Goal: Information Seeking & Learning: Compare options

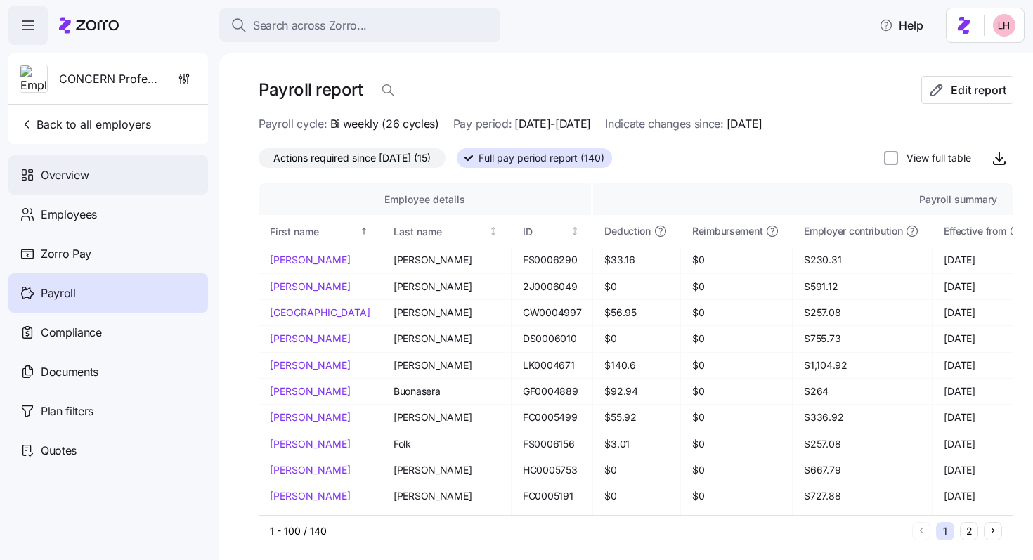
click at [101, 170] on div "Overview" at bounding box center [108, 174] width 200 height 39
click at [84, 173] on span "Overview" at bounding box center [65, 176] width 48 height 18
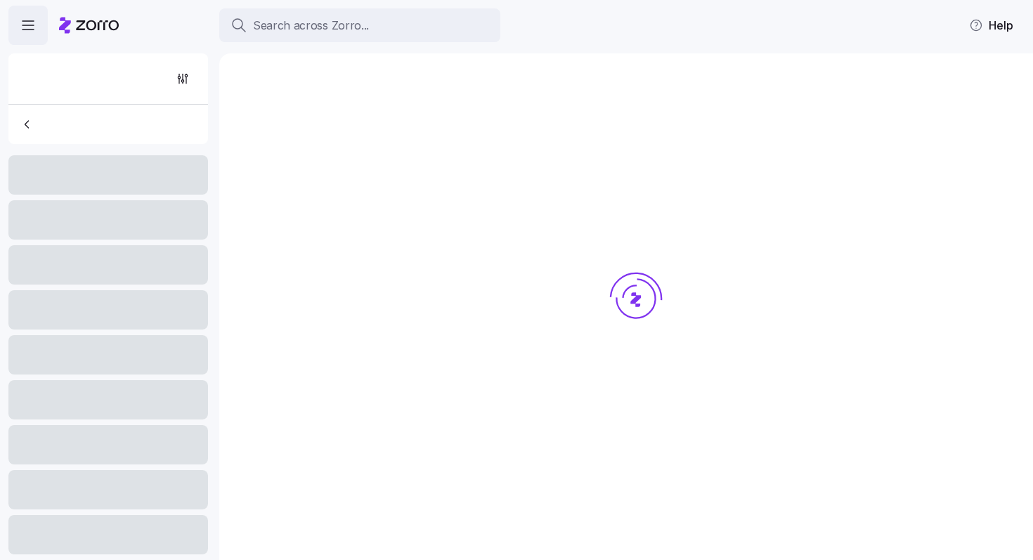
click at [84, 173] on div at bounding box center [108, 174] width 200 height 39
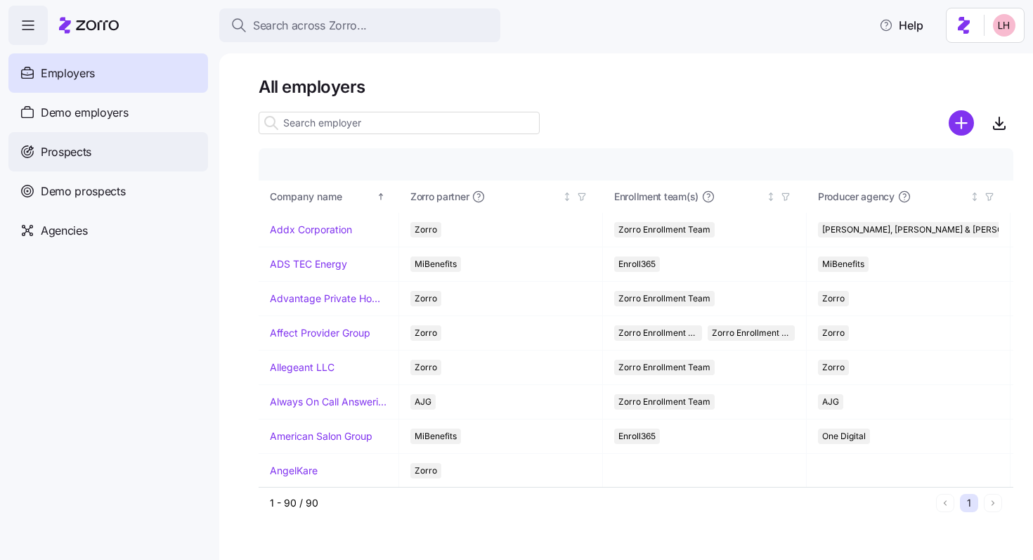
click at [101, 147] on div "Prospects" at bounding box center [108, 151] width 200 height 39
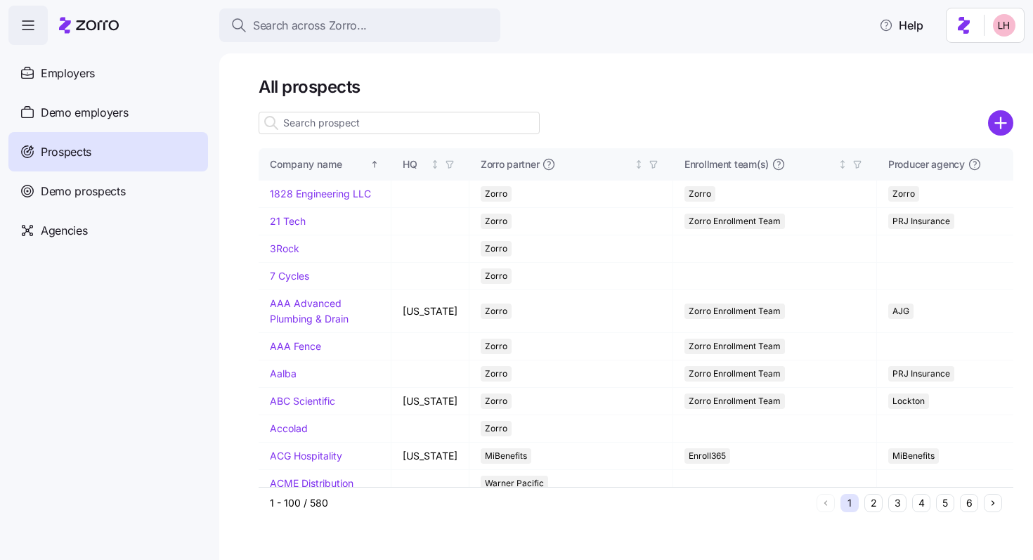
click at [362, 124] on input at bounding box center [399, 123] width 281 height 22
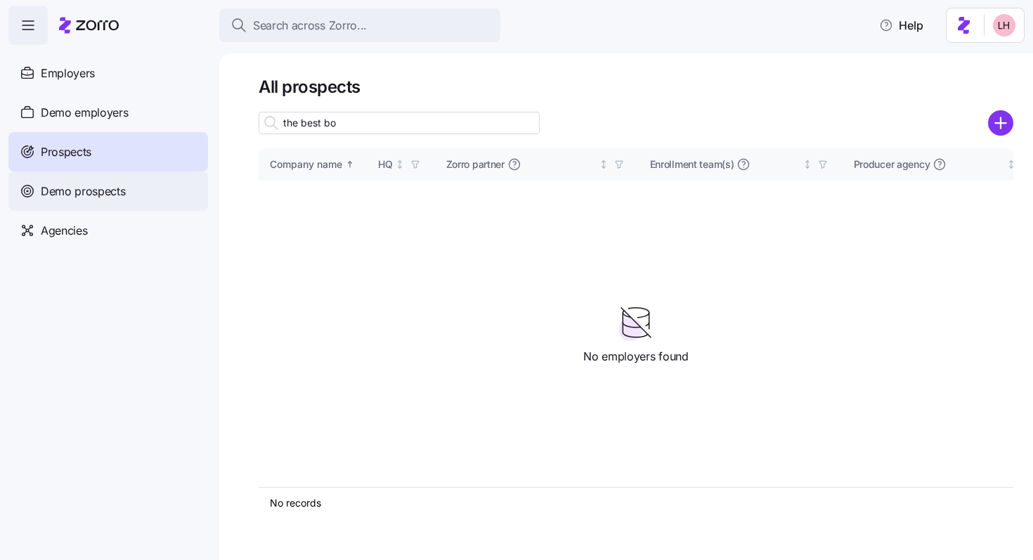
type input "the best bo"
click at [85, 194] on span "Demo prospects" at bounding box center [83, 192] width 85 height 18
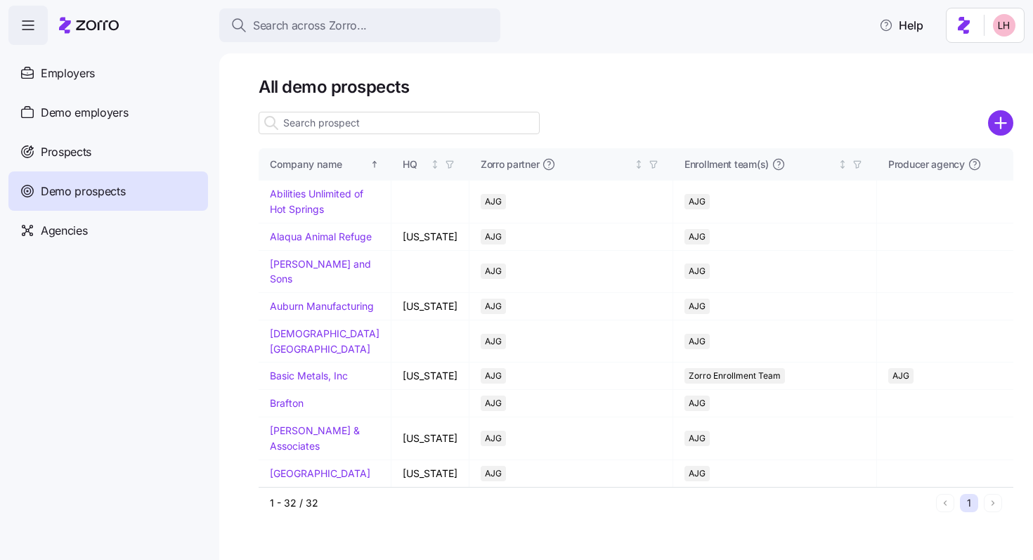
click at [364, 125] on input at bounding box center [399, 123] width 281 height 22
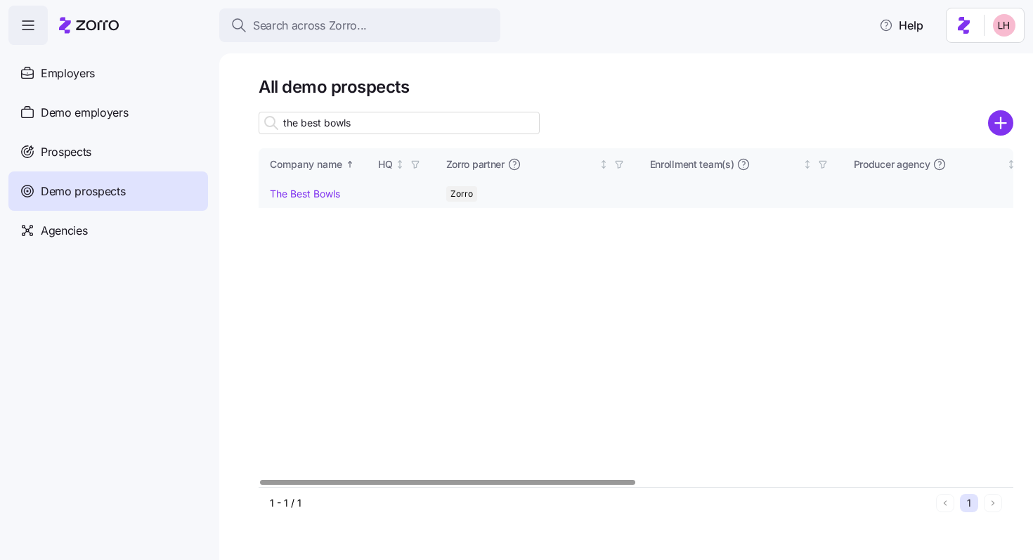
type input "the best bowls"
click at [324, 191] on link "The Best Bowls" at bounding box center [305, 194] width 70 height 12
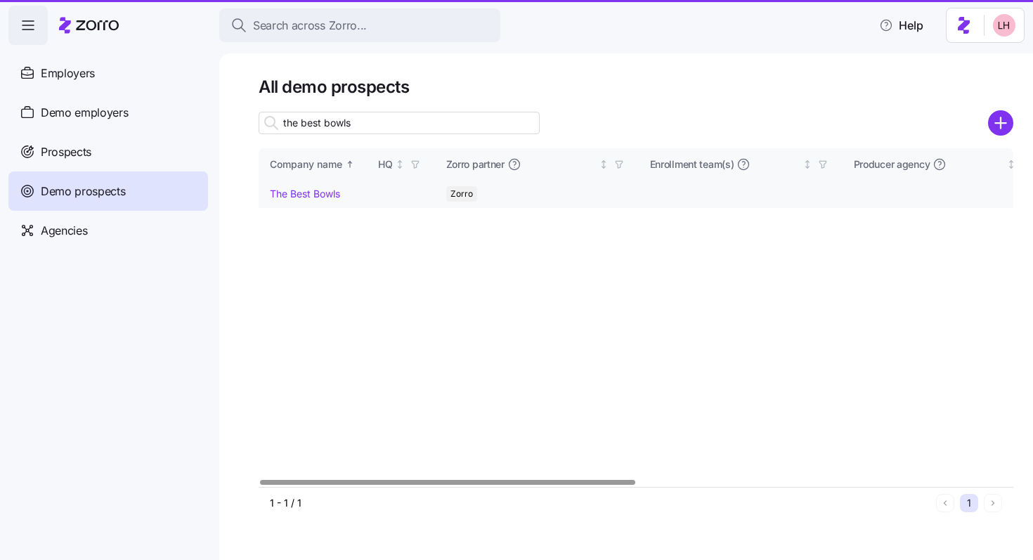
click at [327, 199] on link "The Best Bowls" at bounding box center [305, 194] width 70 height 12
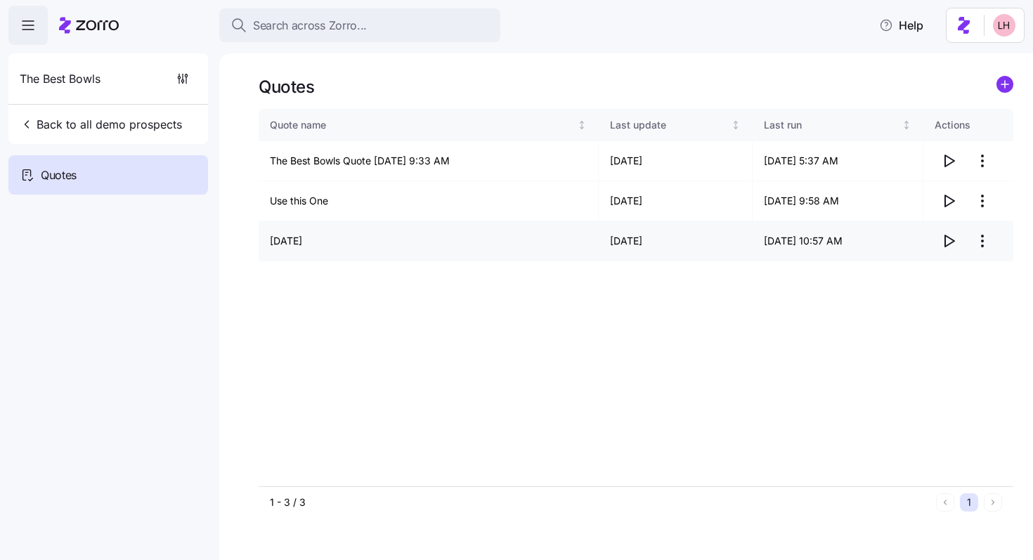
click at [945, 242] on icon "button" at bounding box center [949, 240] width 9 height 11
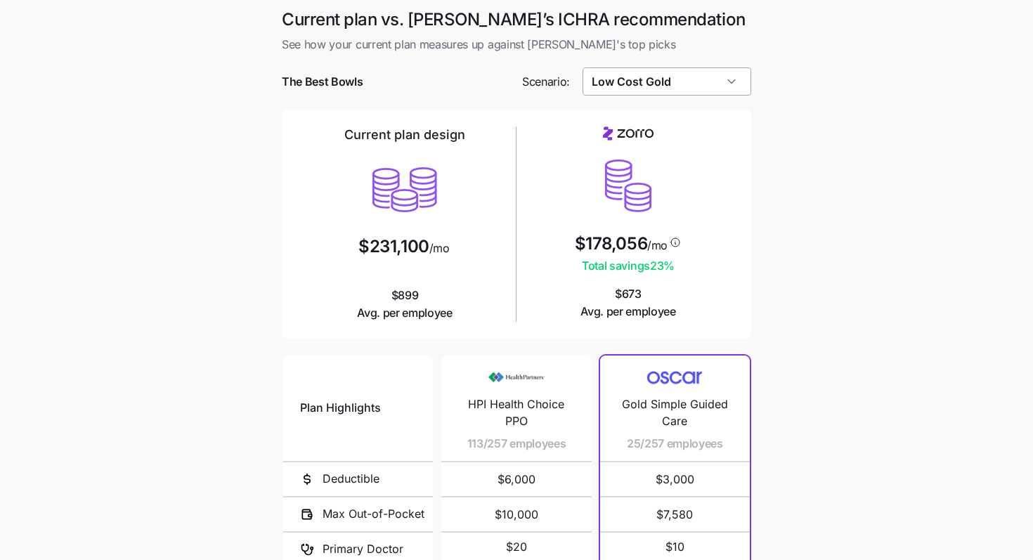
click at [680, 92] on input "Low Cost Gold" at bounding box center [667, 81] width 169 height 28
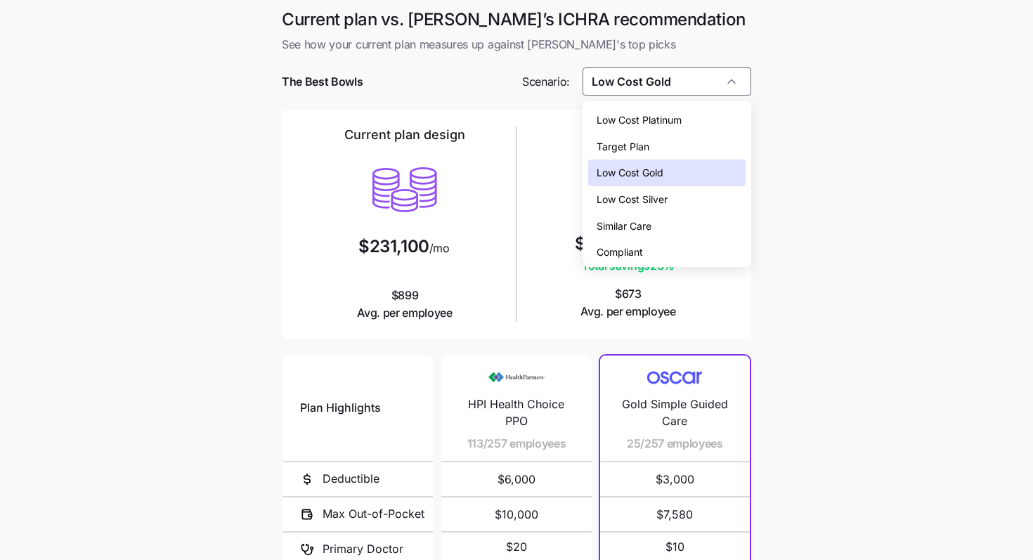
click at [650, 228] on span "Similar Care" at bounding box center [624, 226] width 55 height 15
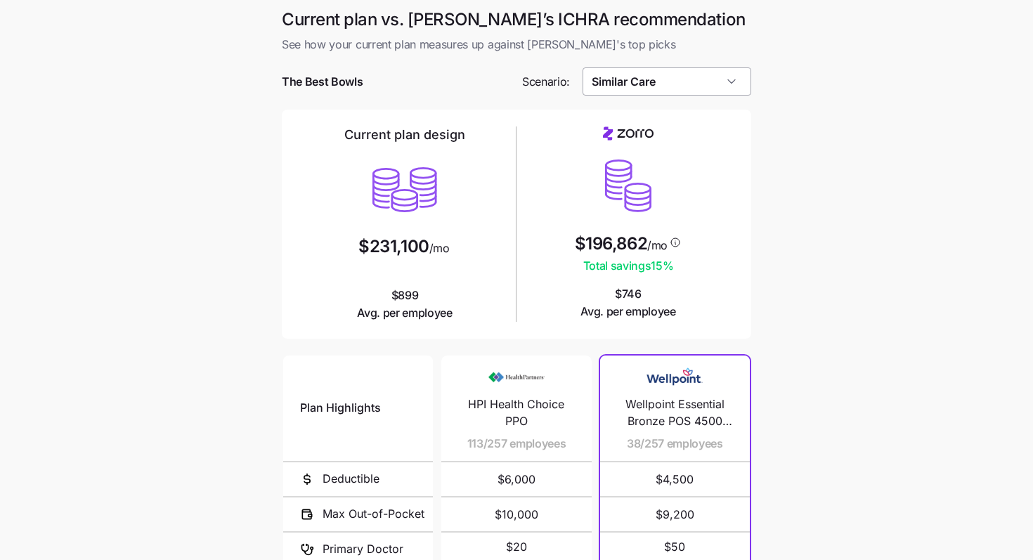
click at [717, 89] on input "Similar Care" at bounding box center [667, 81] width 169 height 28
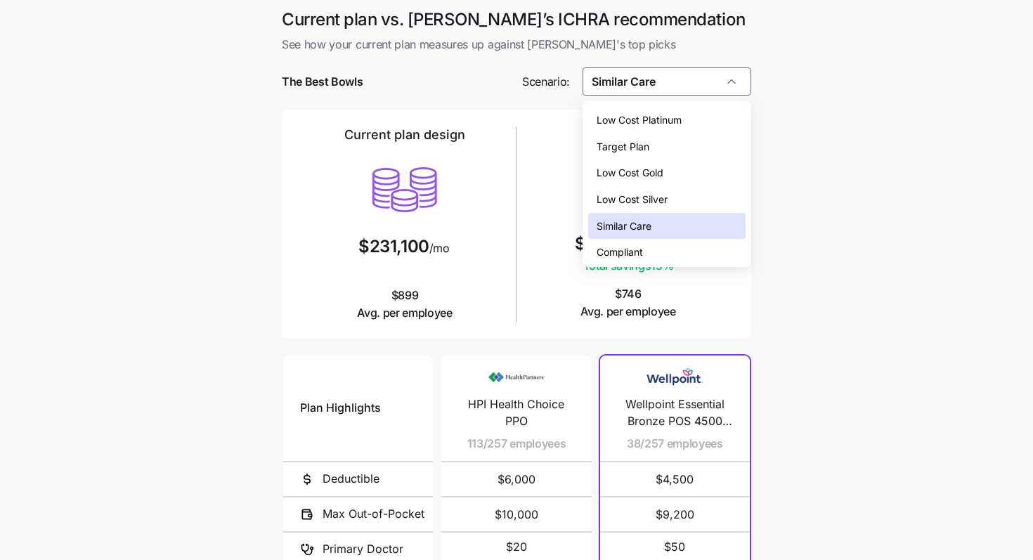
click at [691, 119] on div "Low Cost Platinum" at bounding box center [667, 120] width 158 height 27
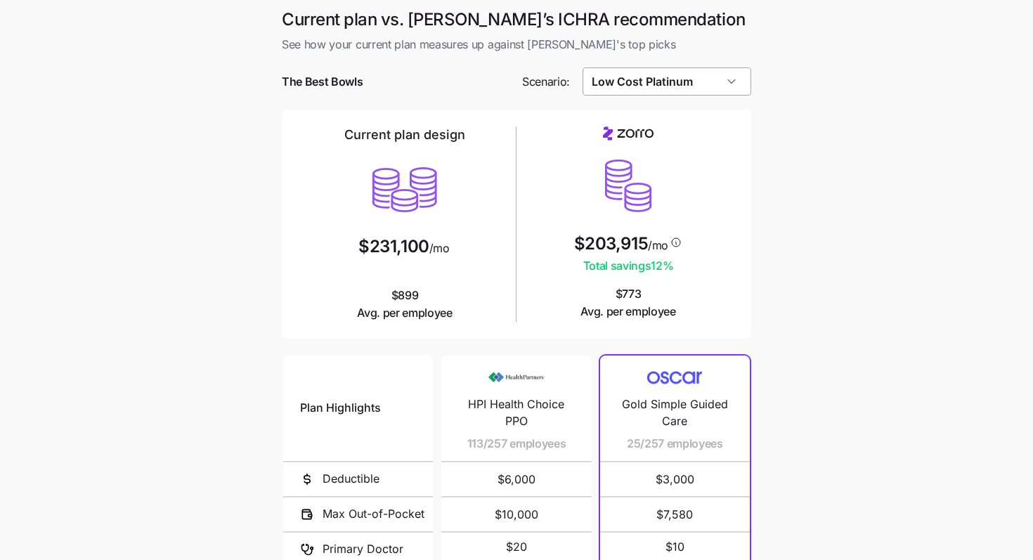
click at [712, 89] on input "Low Cost Platinum" at bounding box center [667, 81] width 169 height 28
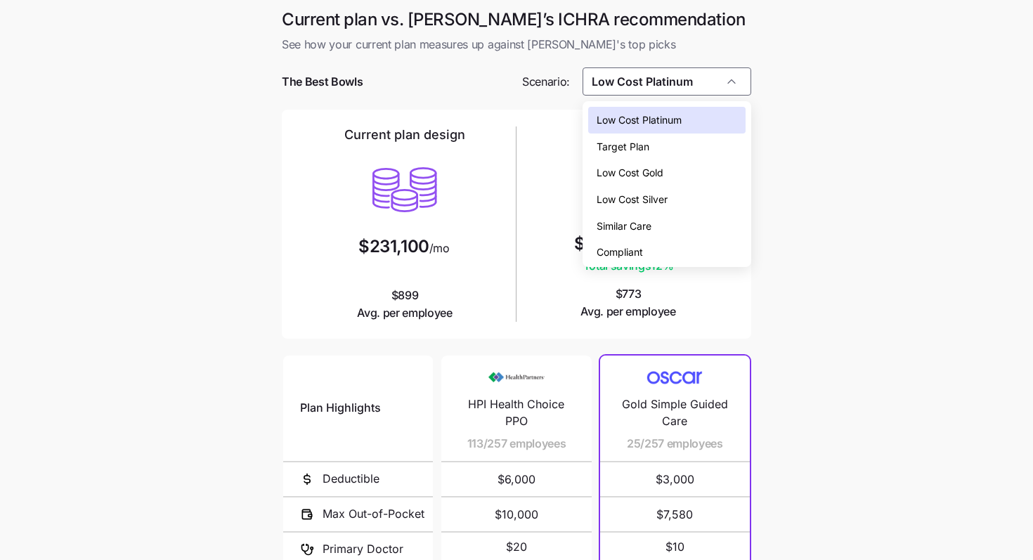
scroll to position [1, 0]
click at [696, 167] on div "Low Cost Gold" at bounding box center [667, 172] width 158 height 27
type input "Low Cost Gold"
